Goal: Communication & Community: Participate in discussion

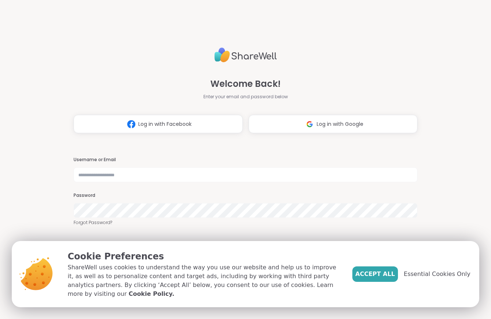
click at [131, 177] on input "text" at bounding box center [246, 174] width 344 height 15
click at [120, 176] on input "text" at bounding box center [246, 174] width 344 height 15
click at [401, 174] on input "text" at bounding box center [246, 174] width 344 height 15
click at [138, 174] on input "text" at bounding box center [246, 174] width 344 height 15
type input "**********"
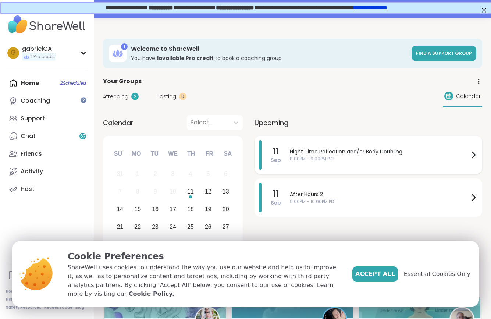
click at [277, 151] on span "11" at bounding box center [276, 151] width 6 height 10
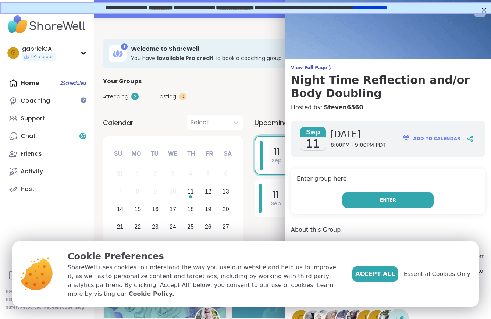
click at [352, 196] on button "Enter" at bounding box center [387, 199] width 91 height 15
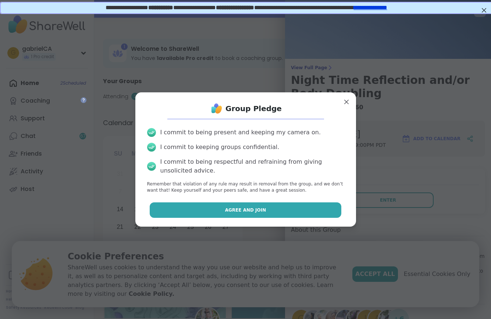
click at [258, 205] on button "Agree and Join" at bounding box center [246, 209] width 192 height 15
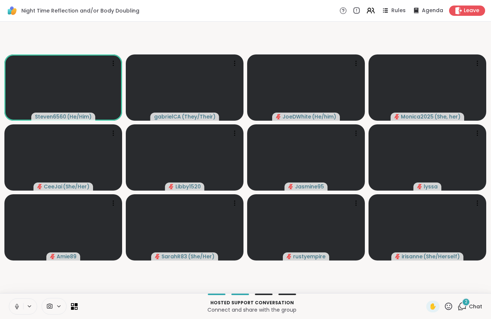
click at [12, 311] on button at bounding box center [16, 306] width 14 height 15
click at [15, 309] on icon at bounding box center [17, 306] width 7 height 7
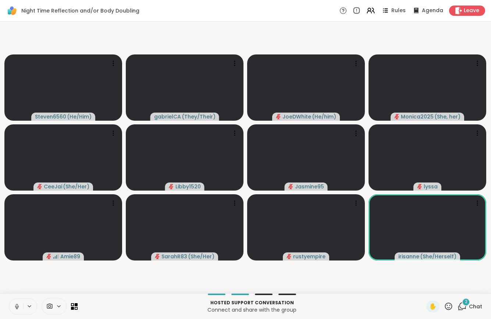
click at [469, 310] on div "2 Chat" at bounding box center [469, 306] width 25 height 12
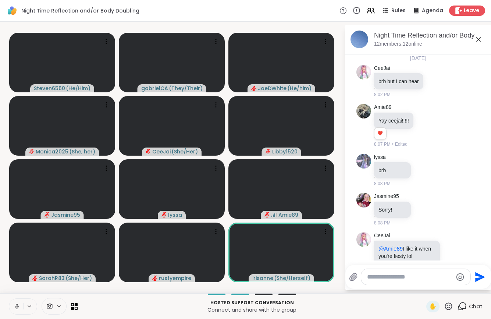
scroll to position [156, 0]
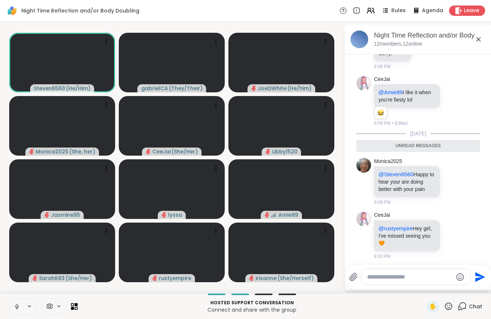
click at [469, 307] on span "Chat" at bounding box center [475, 306] width 13 height 7
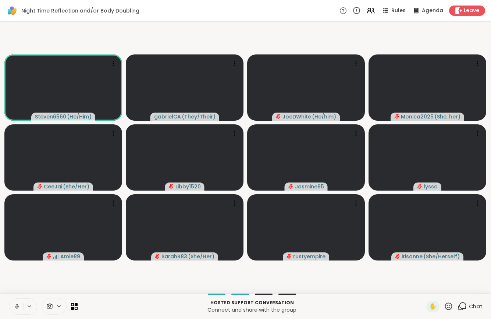
click at [19, 304] on icon at bounding box center [17, 306] width 7 height 7
click at [15, 305] on icon at bounding box center [17, 306] width 7 height 7
click at [18, 304] on icon at bounding box center [17, 306] width 7 height 7
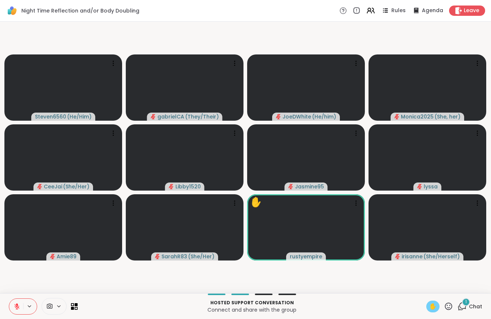
click at [436, 308] on span "✋" at bounding box center [432, 306] width 7 height 9
click at [432, 304] on span "✋" at bounding box center [432, 306] width 7 height 9
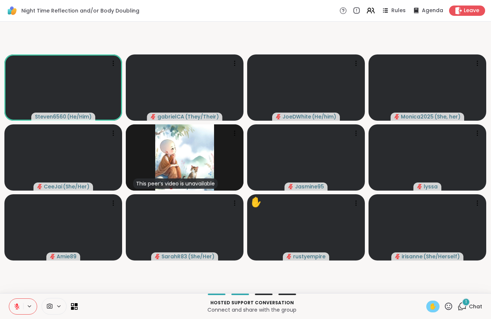
click at [439, 306] on div "✋" at bounding box center [432, 306] width 13 height 12
click at [13, 303] on button at bounding box center [16, 306] width 14 height 15
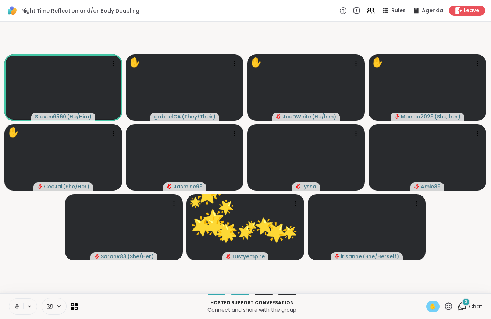
click at [430, 305] on span "✋" at bounding box center [432, 306] width 7 height 9
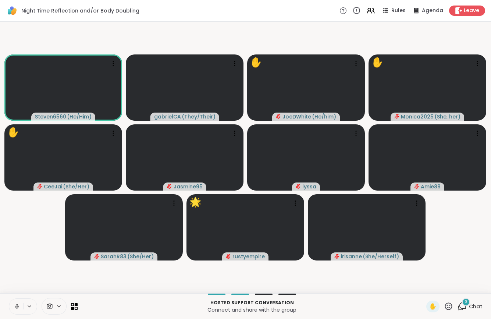
click at [14, 307] on icon at bounding box center [17, 306] width 7 height 7
